Goal: Obtain resource: Download file/media

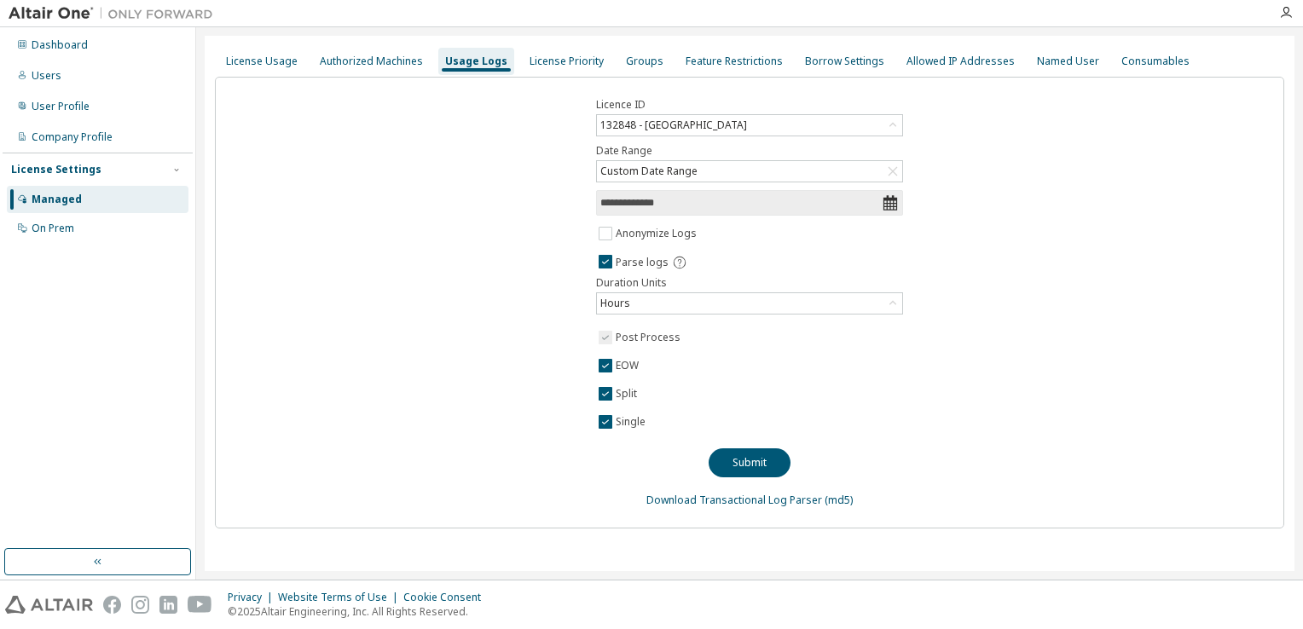
click at [113, 200] on div "Managed" at bounding box center [98, 199] width 182 height 27
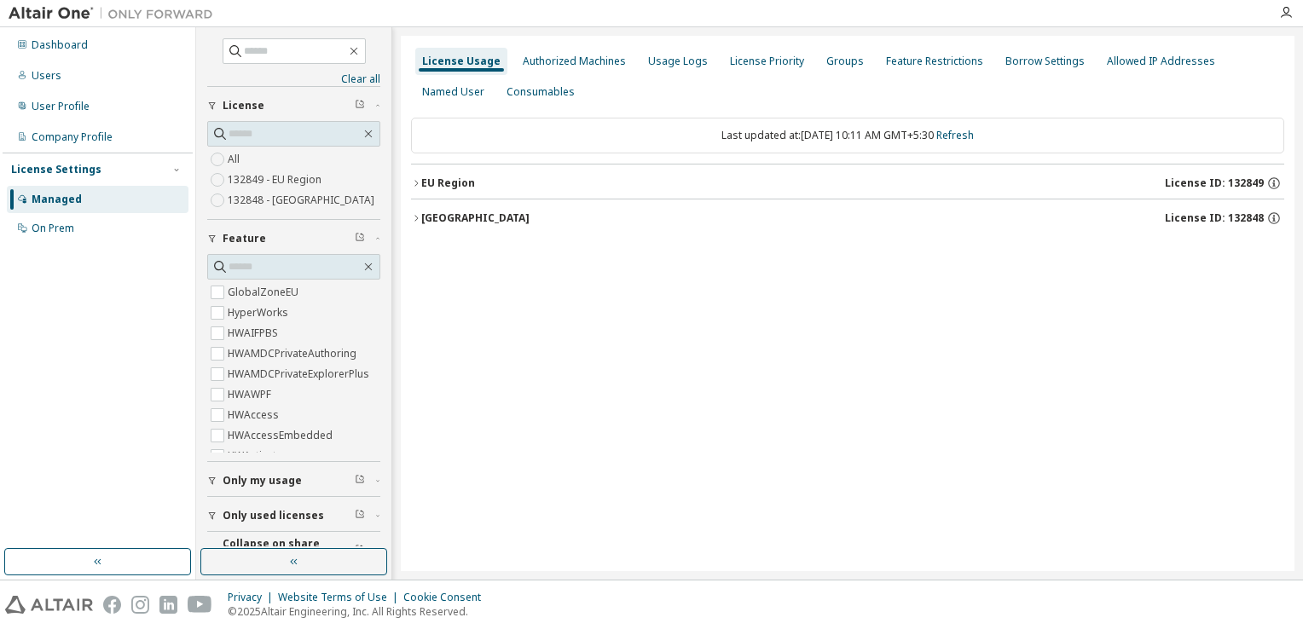
click at [331, 324] on div "Collapse on share string Only used licenses Only my usage Feature GlobalZoneEU …" at bounding box center [293, 326] width 173 height 480
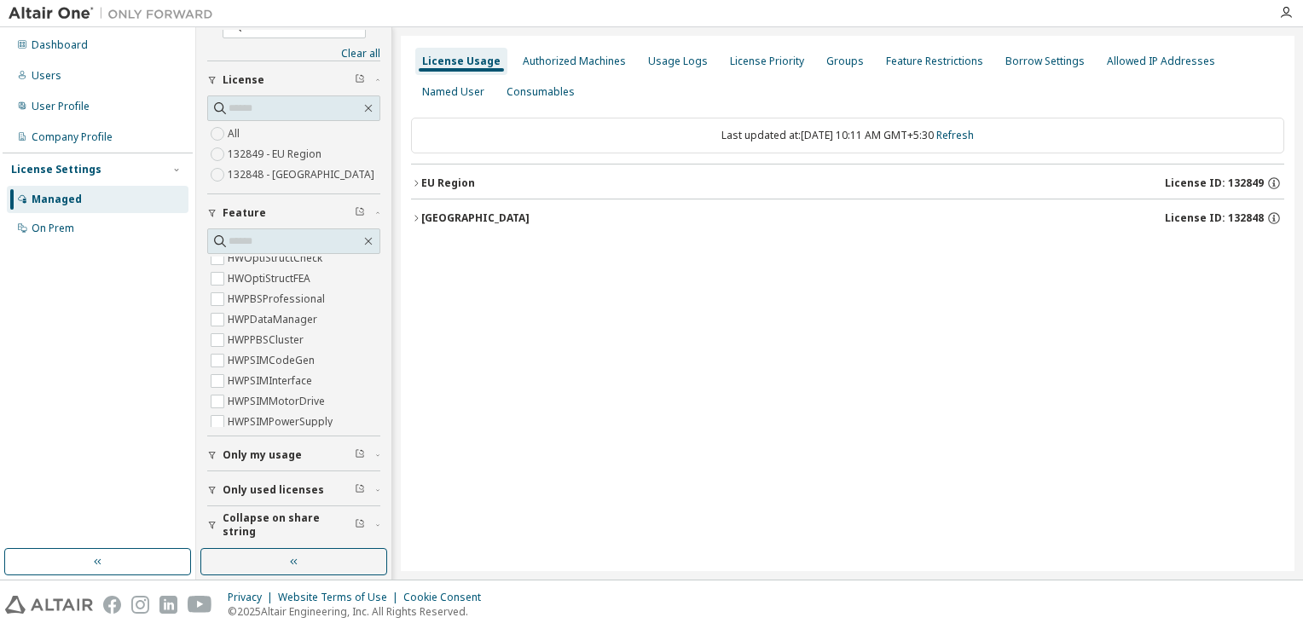
scroll to position [24, 0]
click at [310, 450] on div "Only my usage" at bounding box center [299, 457] width 153 height 14
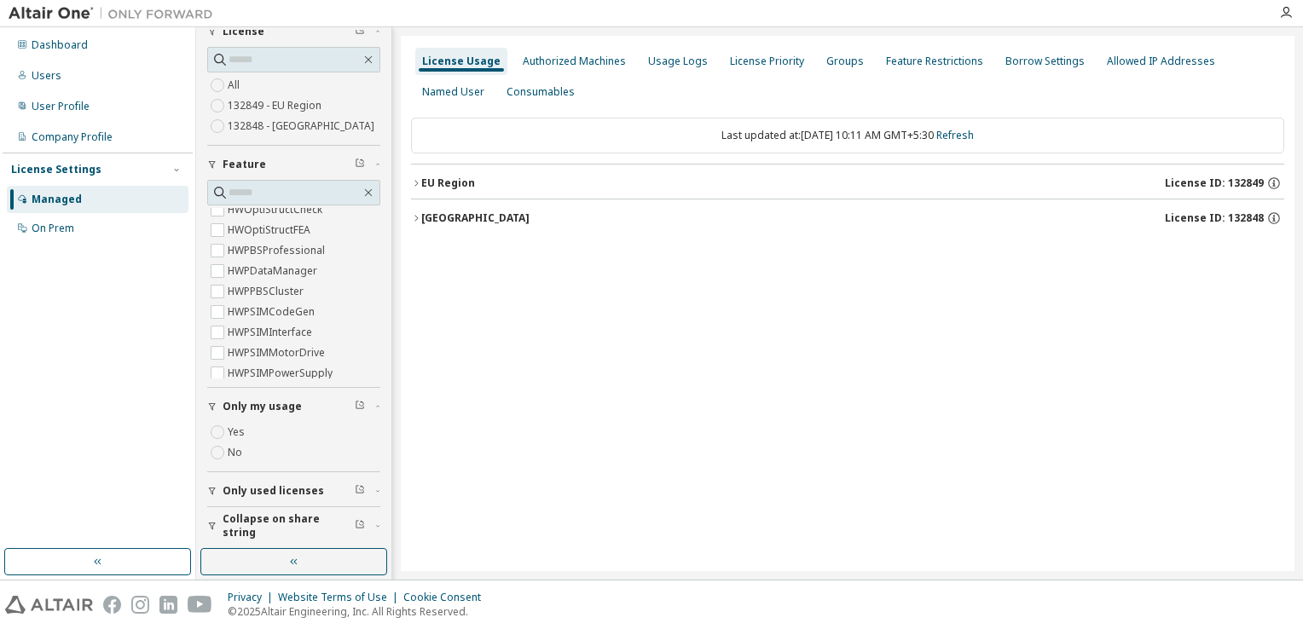
click at [273, 493] on span "Only used licenses" at bounding box center [273, 491] width 101 height 14
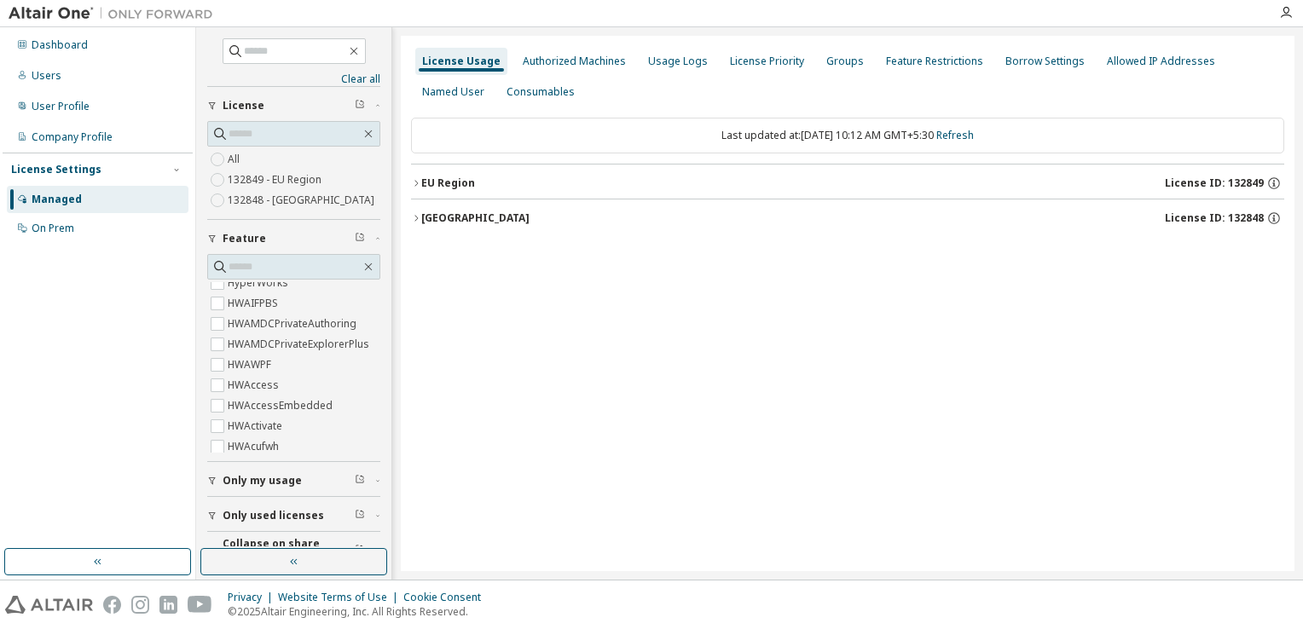
scroll to position [0, 0]
click at [438, 188] on div "EU Region" at bounding box center [448, 184] width 54 height 14
click at [442, 184] on div "EU Region" at bounding box center [448, 184] width 54 height 14
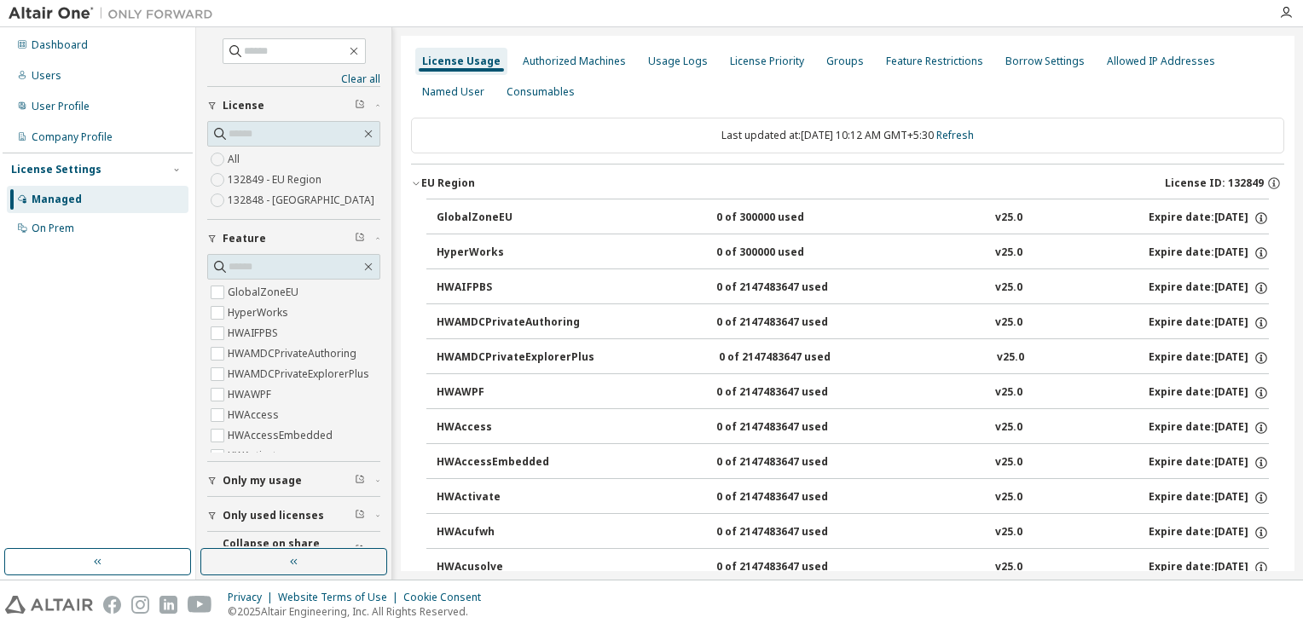
click at [436, 186] on div "EU Region" at bounding box center [448, 184] width 54 height 14
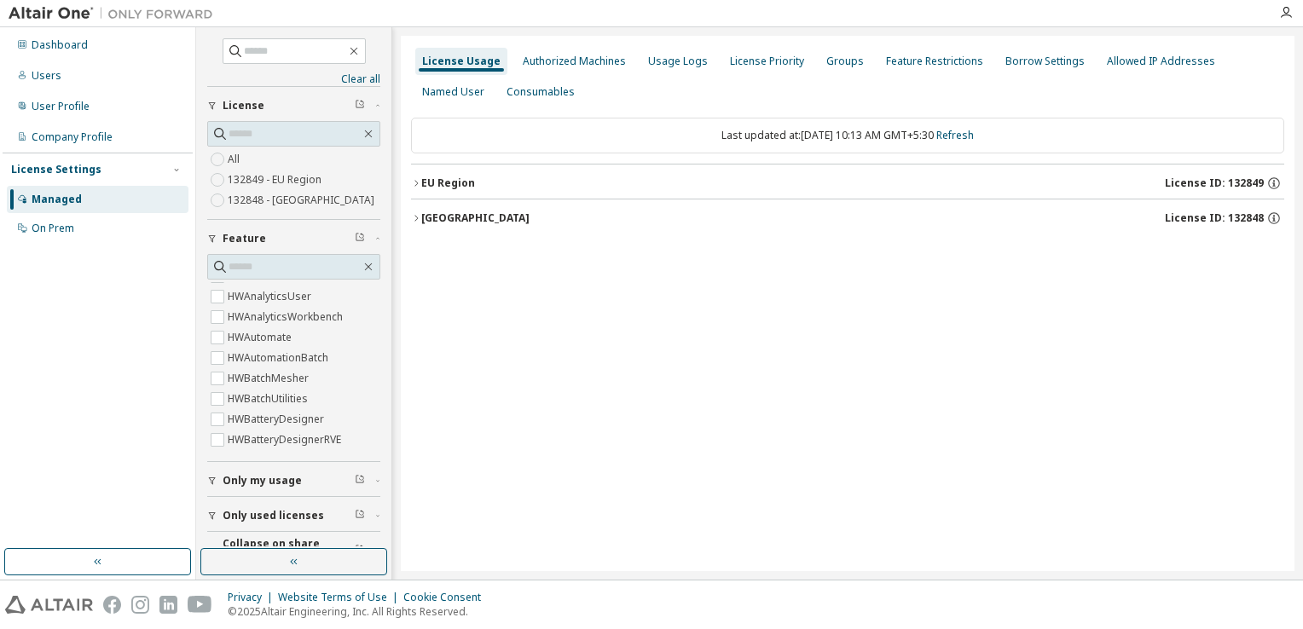
scroll to position [423, 0]
click at [654, 66] on div "Usage Logs" at bounding box center [678, 62] width 60 height 14
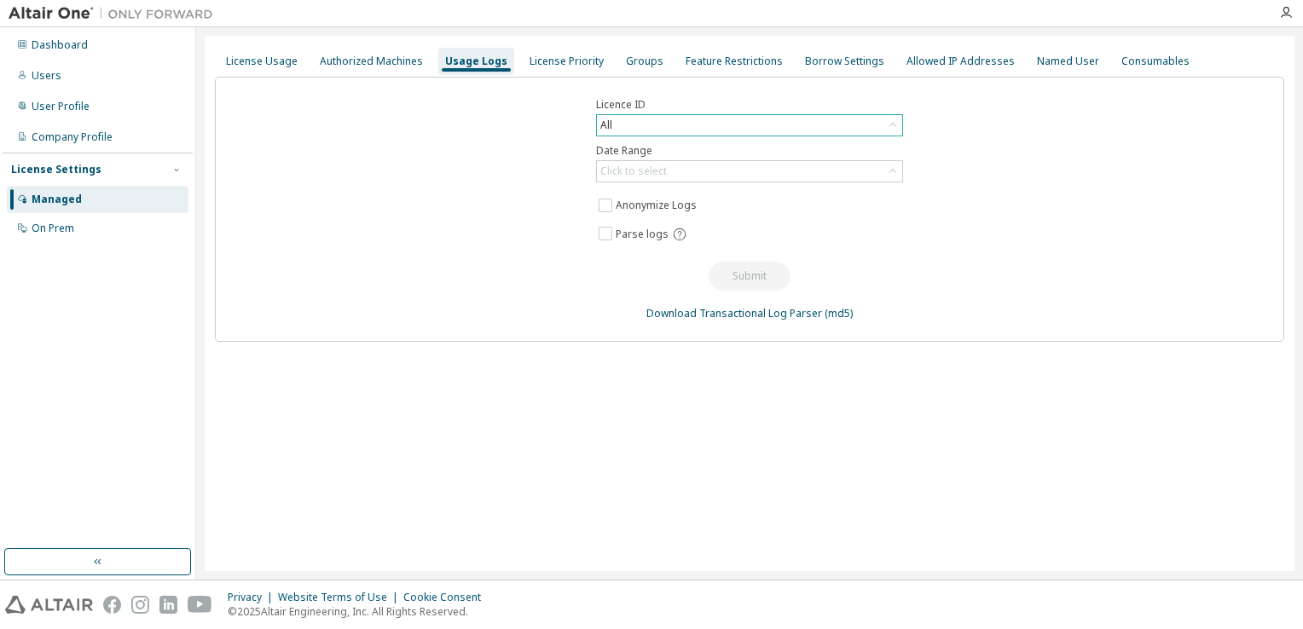
click at [700, 125] on div "All" at bounding box center [749, 125] width 305 height 20
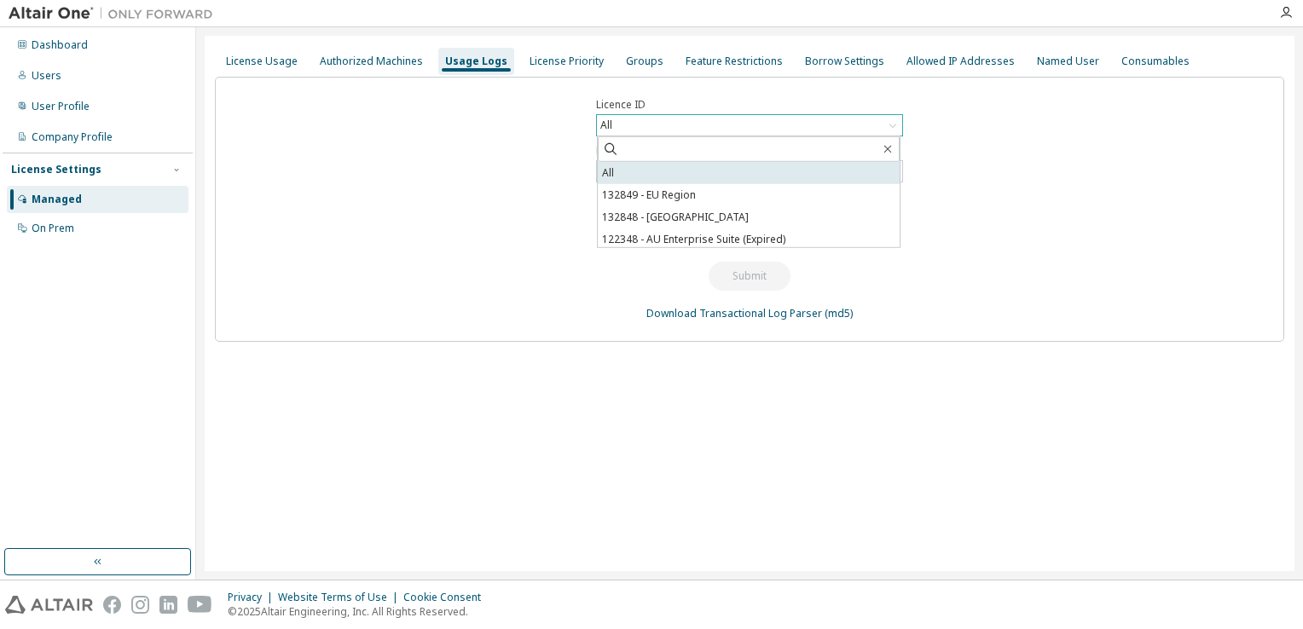
click at [679, 173] on li "All" at bounding box center [749, 173] width 302 height 22
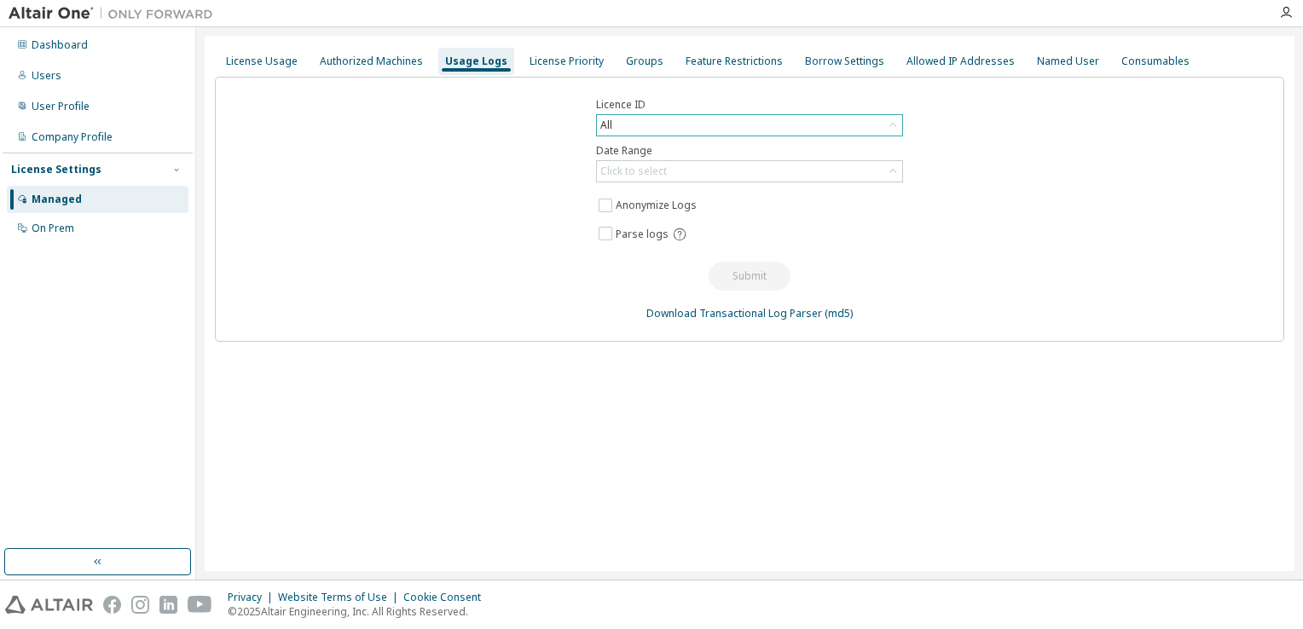
click at [733, 115] on div "All" at bounding box center [749, 125] width 305 height 20
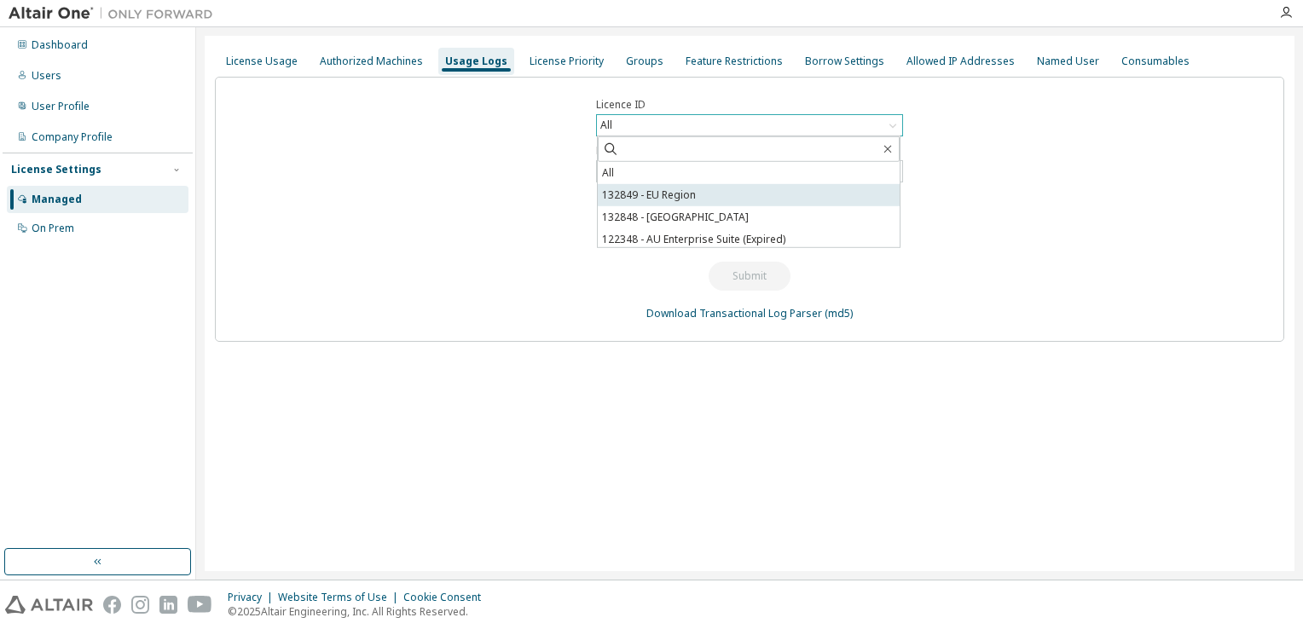
click at [716, 197] on li "132849 - EU Region" at bounding box center [749, 195] width 302 height 22
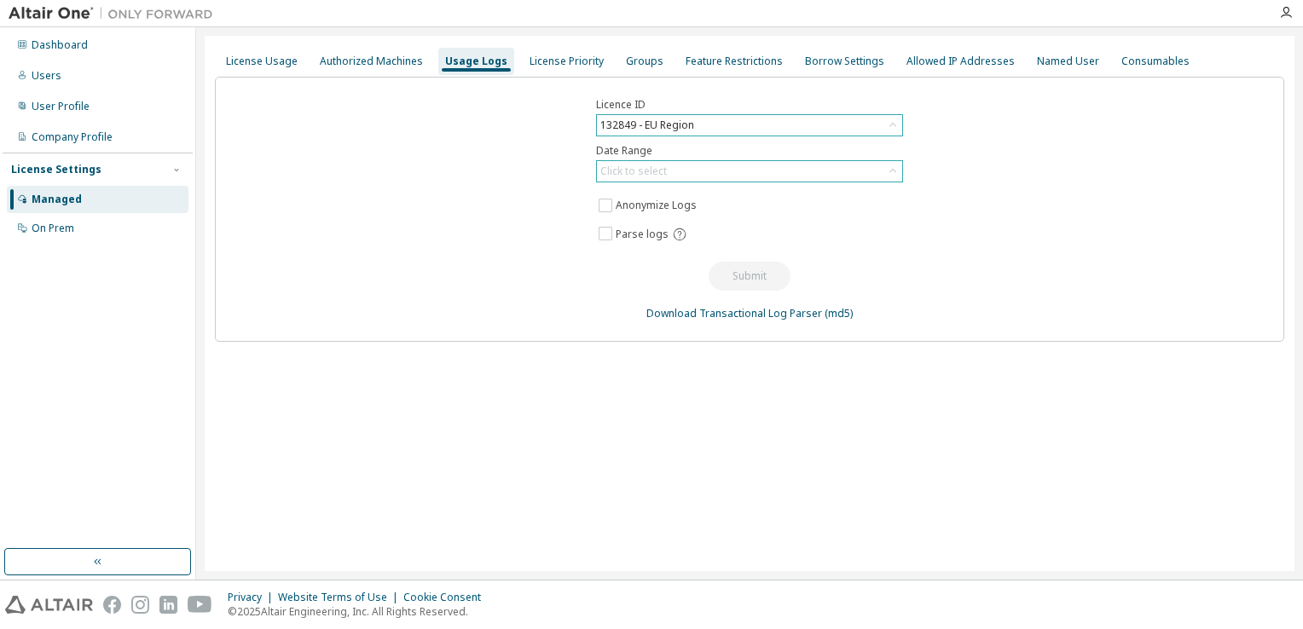
click at [744, 167] on div "Click to select" at bounding box center [749, 171] width 305 height 20
click at [920, 159] on div "Licence ID 132849 - EU Region Date Range Click to select Last 30 days Year to d…" at bounding box center [750, 209] width 1070 height 265
click at [744, 128] on div "132849 - EU Region" at bounding box center [749, 125] width 305 height 20
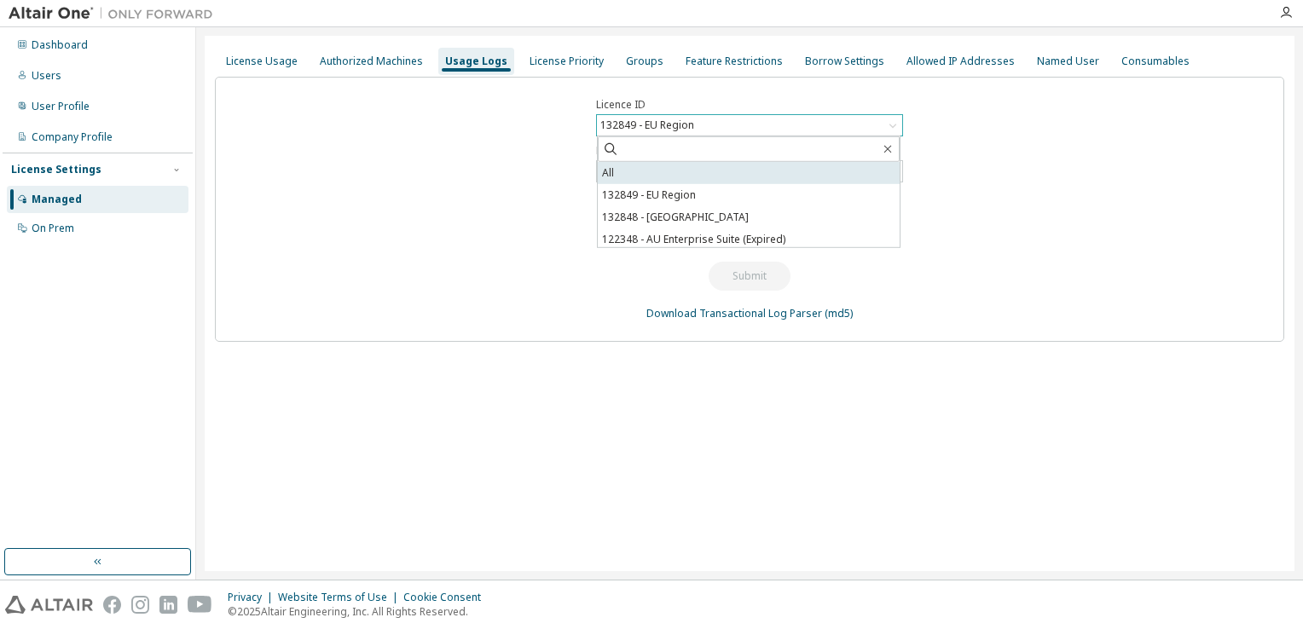
click at [660, 175] on li "All" at bounding box center [749, 173] width 302 height 22
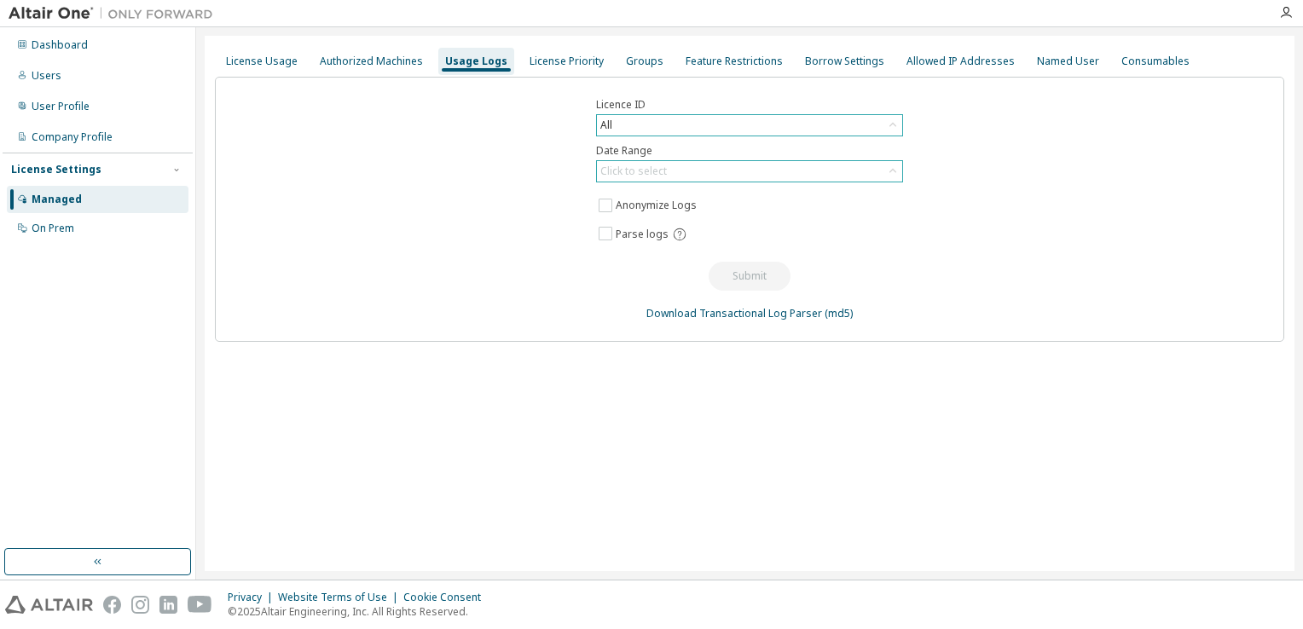
click at [696, 175] on div "Click to select" at bounding box center [749, 171] width 305 height 20
click at [662, 264] on li "Custom Date Range" at bounding box center [749, 263] width 302 height 22
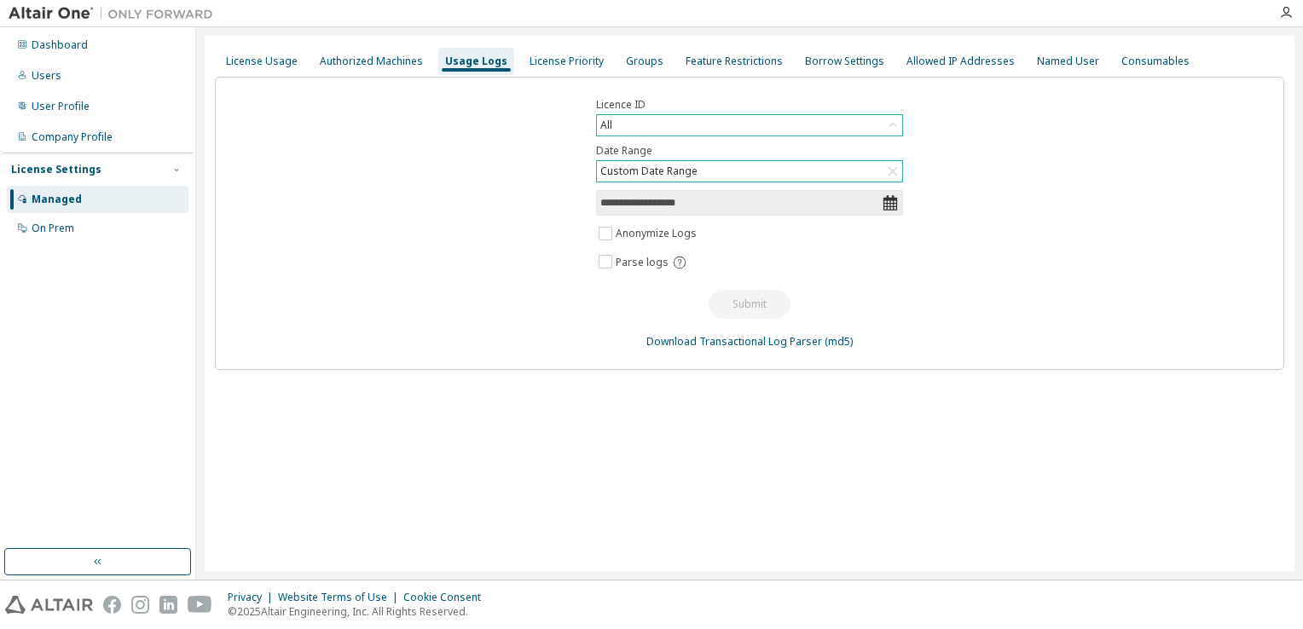
click at [893, 203] on icon at bounding box center [890, 202] width 17 height 17
click at [805, 203] on input "**********" at bounding box center [740, 202] width 281 height 17
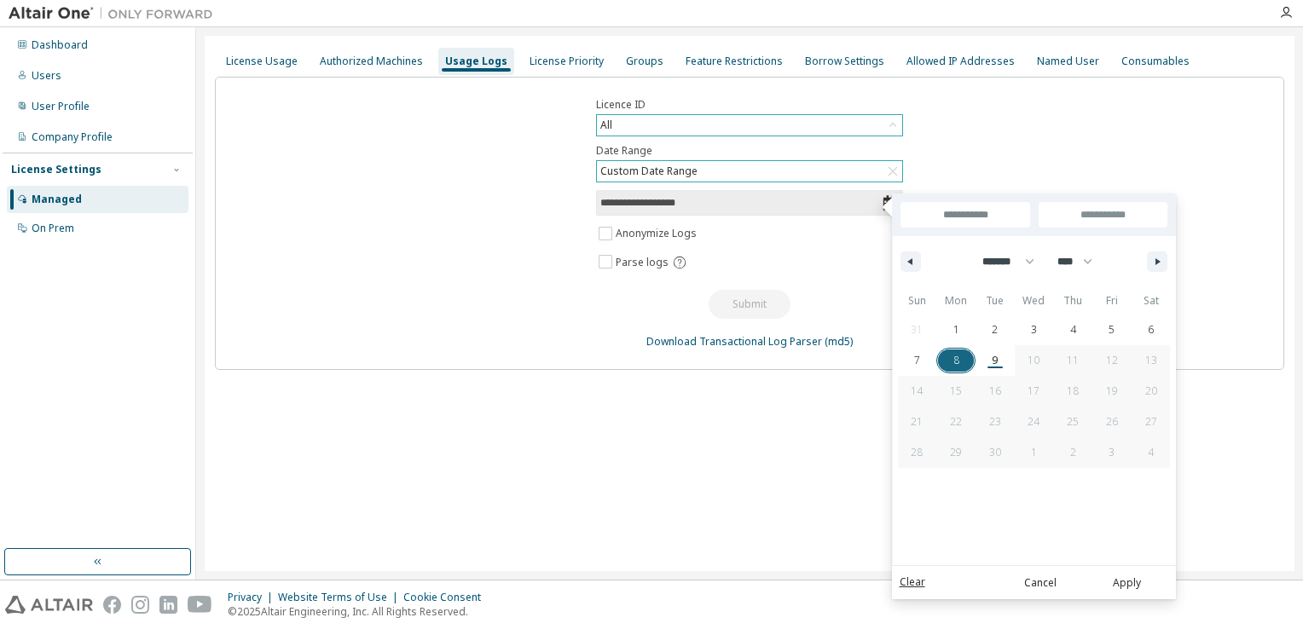
click at [989, 210] on input "**********" at bounding box center [965, 215] width 129 height 26
click at [911, 266] on button "button" at bounding box center [911, 262] width 20 height 20
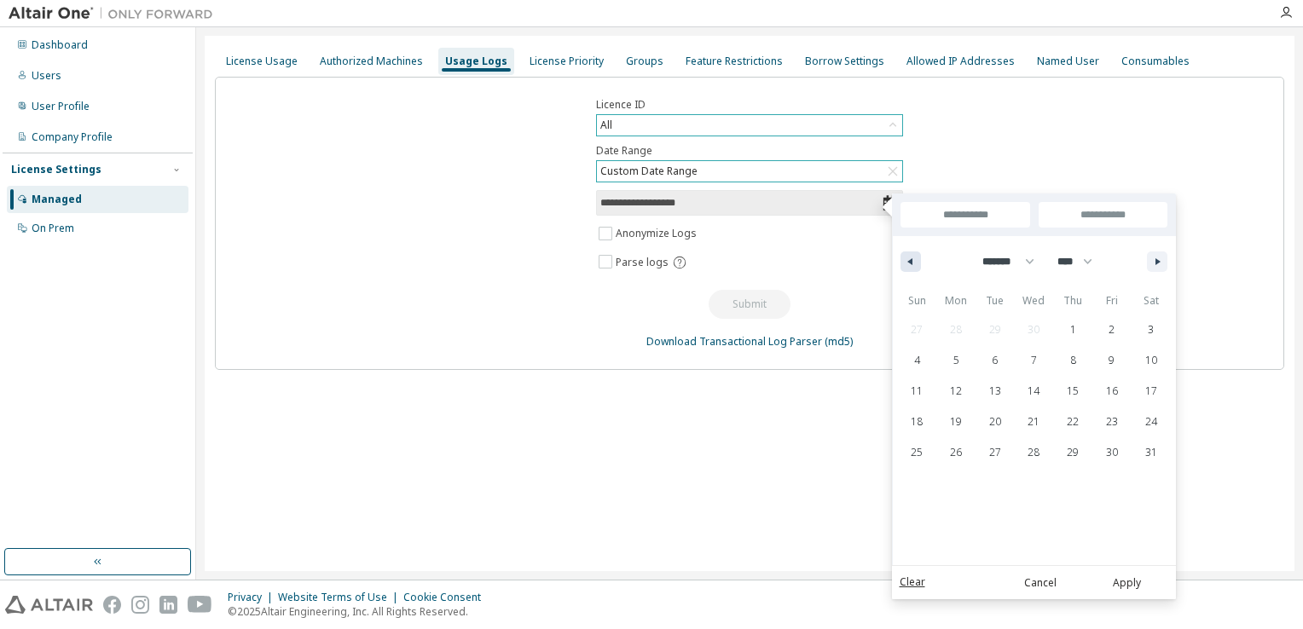
click at [911, 266] on button "button" at bounding box center [911, 262] width 20 height 20
select select "*"
click at [993, 326] on span "1" at bounding box center [995, 330] width 6 height 31
type input "*"
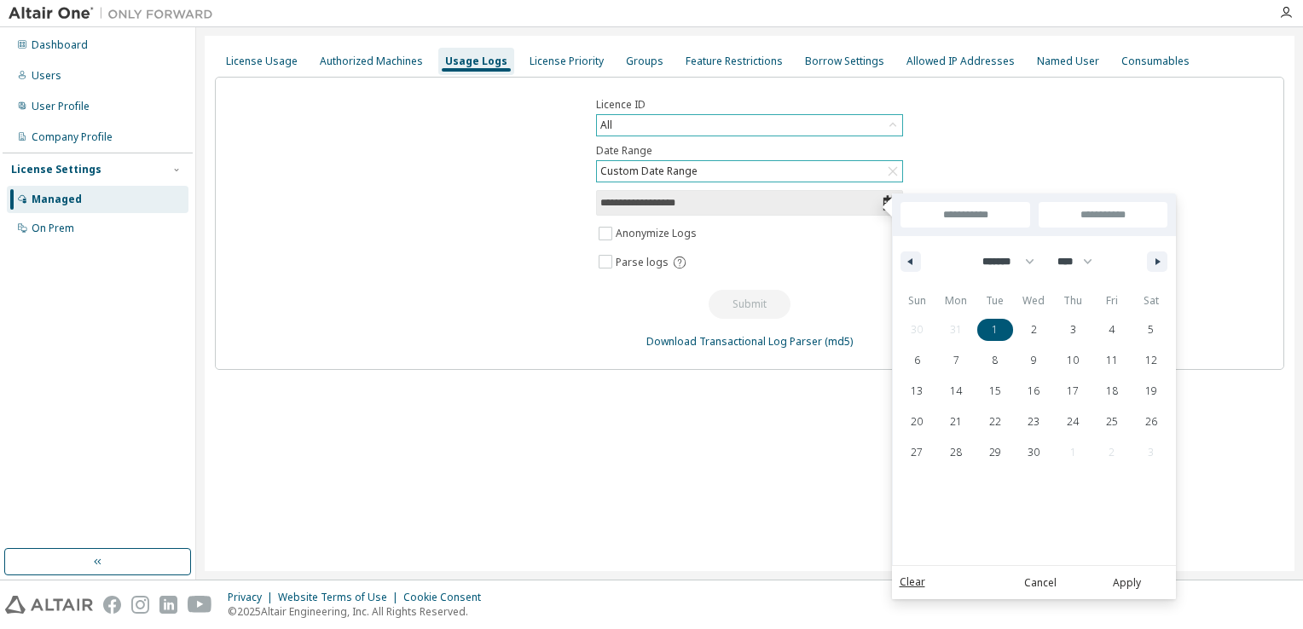
type input "**********"
click at [1158, 261] on icon "button" at bounding box center [1160, 261] width 9 height 7
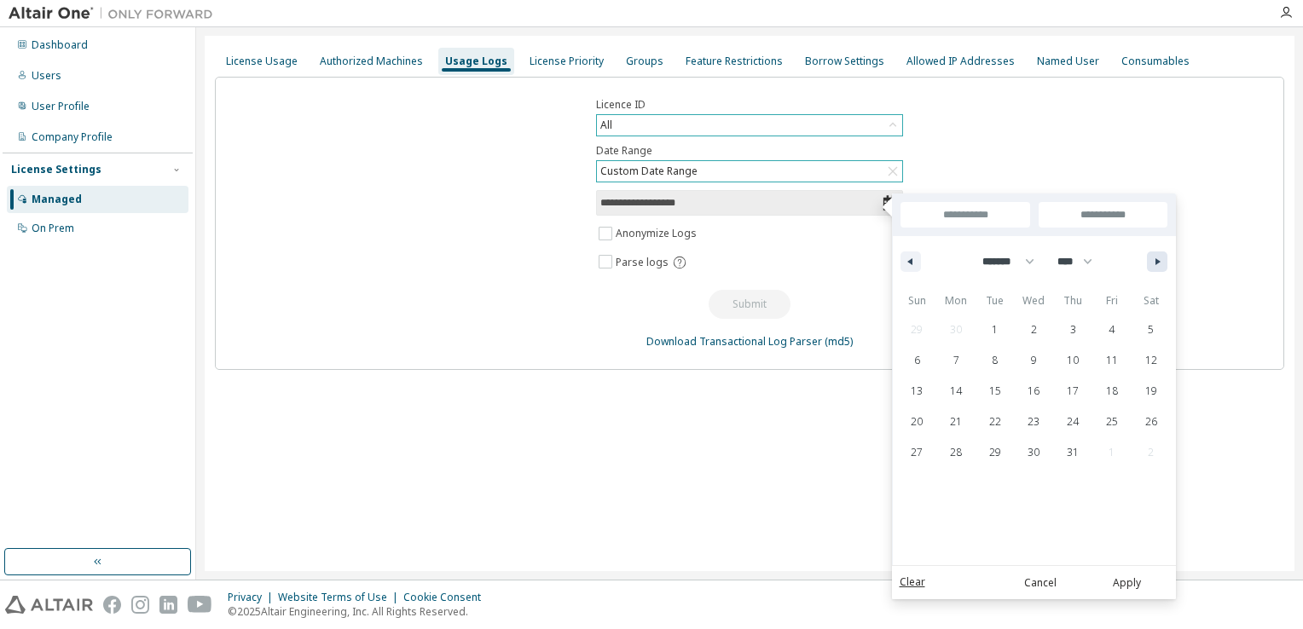
click at [1158, 261] on icon "button" at bounding box center [1160, 261] width 9 height 7
select select "*"
click at [1003, 360] on span "9" at bounding box center [995, 361] width 39 height 22
type input "**********"
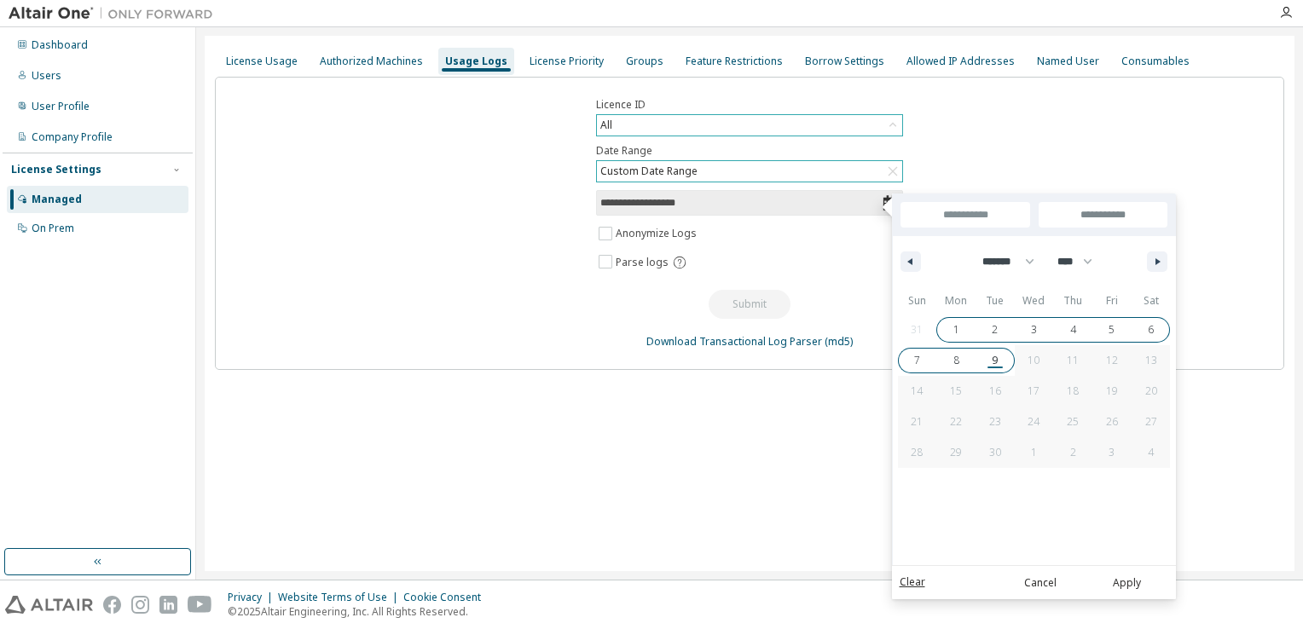
select select "*"
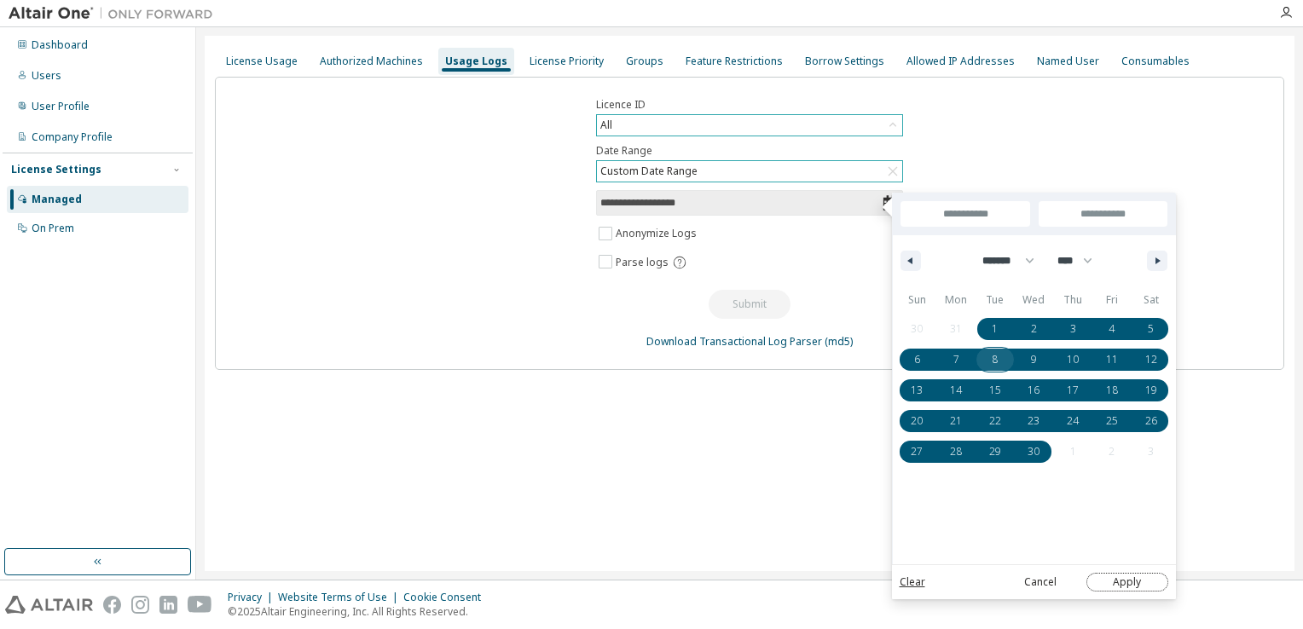
click at [1133, 582] on button "Apply" at bounding box center [1128, 582] width 82 height 19
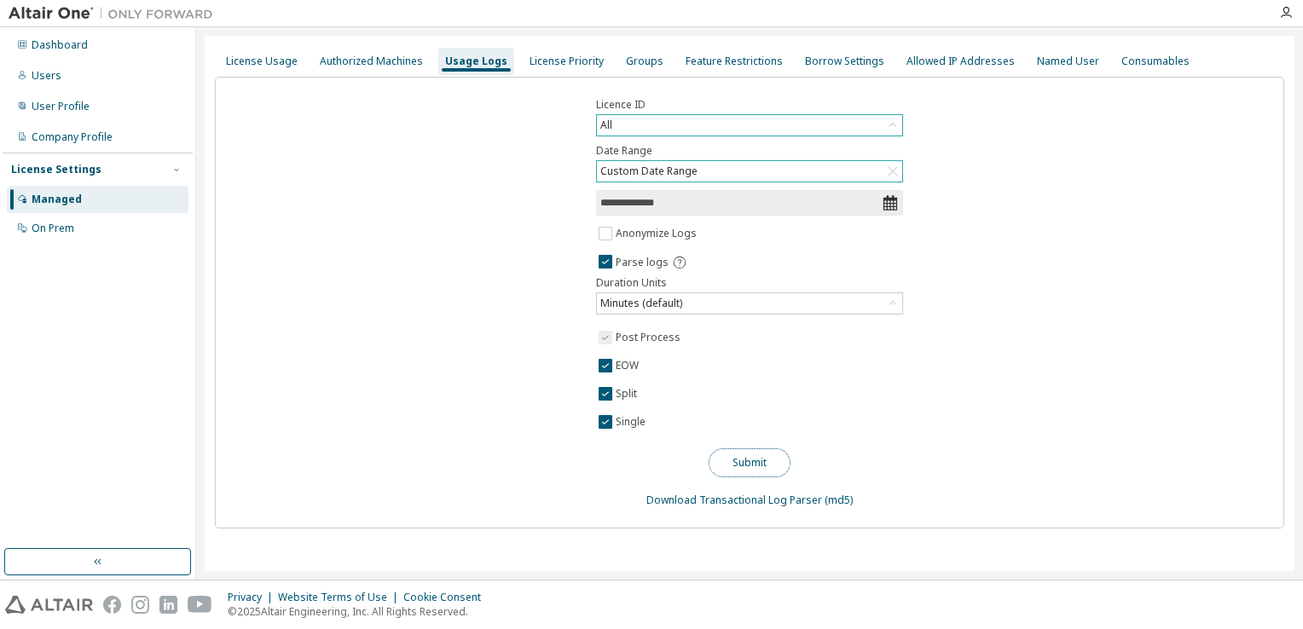
click at [761, 462] on button "Submit" at bounding box center [750, 463] width 82 height 29
click at [654, 126] on div "All" at bounding box center [749, 125] width 305 height 20
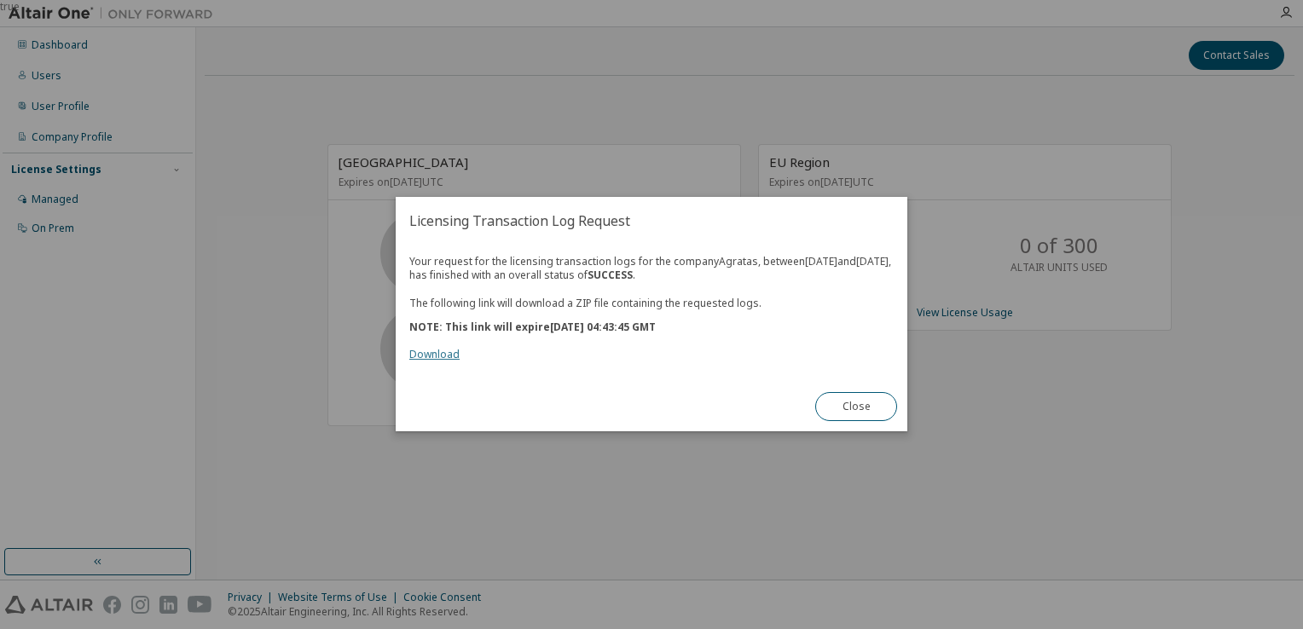
click at [446, 362] on link "Download" at bounding box center [434, 355] width 50 height 14
click at [844, 415] on button "Close" at bounding box center [856, 407] width 82 height 29
